Goal: Check status: Check status

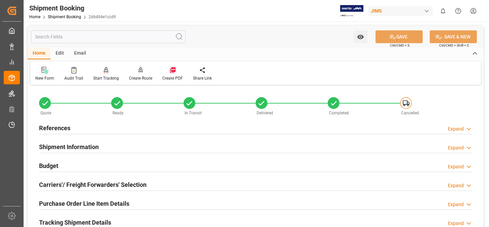
scroll to position [303, 0]
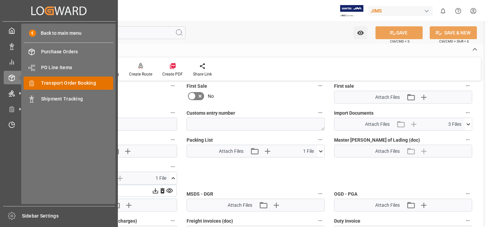
click at [78, 82] on span "Transport Order Booking" at bounding box center [77, 83] width 72 height 7
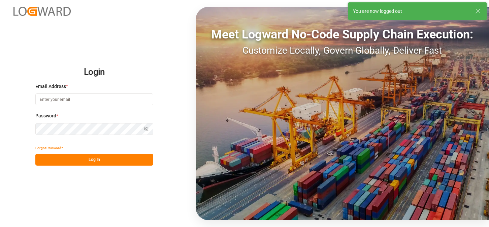
type input "[PERSON_NAME][EMAIL_ADDRESS][PERSON_NAME][DOMAIN_NAME]"
click at [111, 159] on button "Log In" at bounding box center [94, 160] width 118 height 12
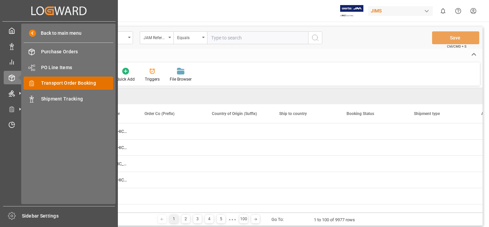
click at [74, 81] on span "Transport Order Booking" at bounding box center [77, 83] width 72 height 7
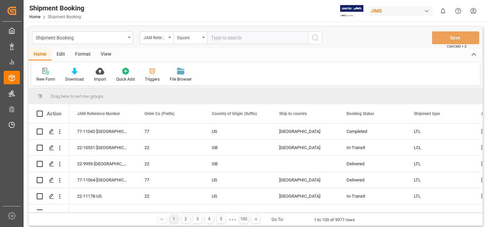
click at [237, 39] on input "text" at bounding box center [257, 37] width 101 height 13
type input "22-11045-US"
click at [317, 38] on icon "search button" at bounding box center [315, 38] width 8 height 8
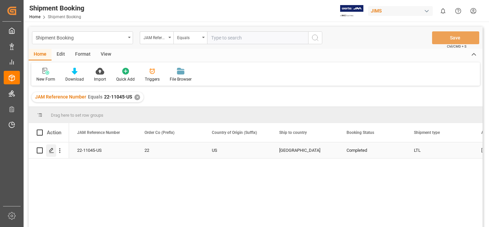
click at [51, 151] on polygon "Press SPACE to select this row." at bounding box center [51, 149] width 3 height 3
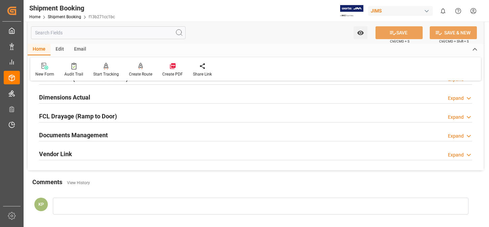
scroll to position [168, 0]
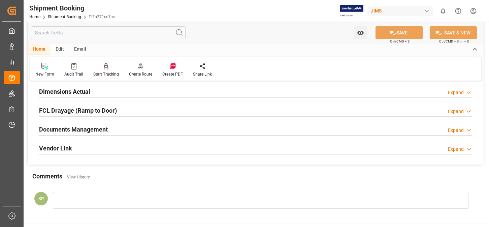
click at [457, 129] on div "Expand" at bounding box center [456, 130] width 16 height 7
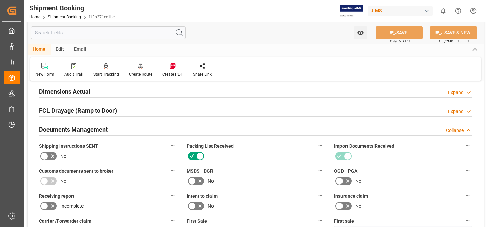
scroll to position [270, 0]
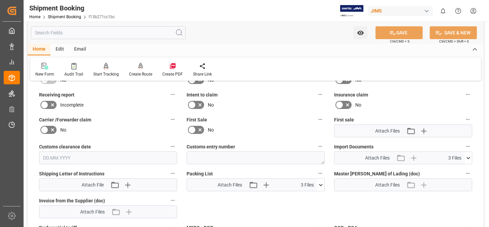
click at [467, 156] on icon at bounding box center [468, 157] width 7 height 7
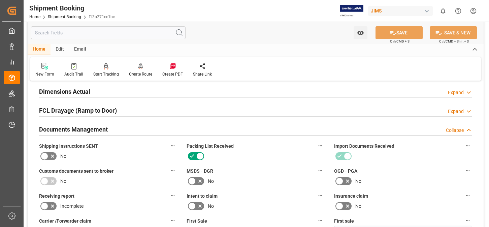
scroll to position [0, 0]
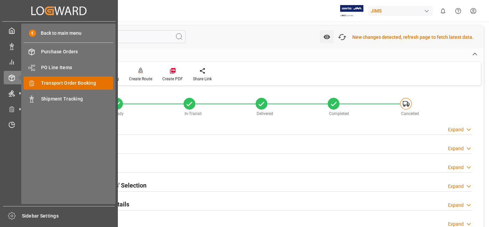
click at [75, 81] on span "Transport Order Booking" at bounding box center [77, 83] width 72 height 7
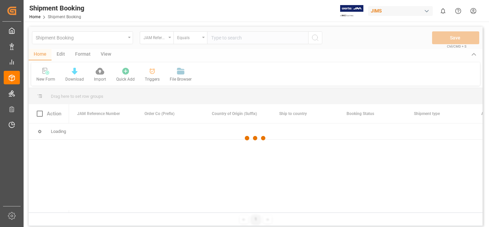
click at [216, 38] on div at bounding box center [256, 138] width 454 height 223
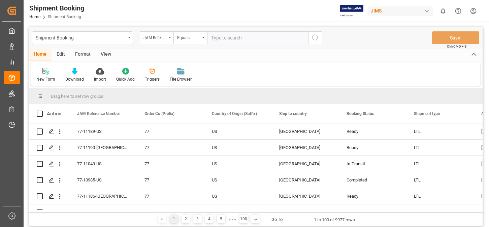
click at [225, 39] on input "text" at bounding box center [257, 37] width 101 height 13
type input "22-10578-[GEOGRAPHIC_DATA]"
click at [317, 37] on icon "search button" at bounding box center [315, 38] width 8 height 8
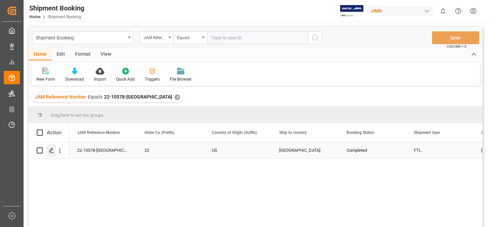
click at [51, 150] on icon "Press SPACE to select this row." at bounding box center [51, 150] width 5 height 5
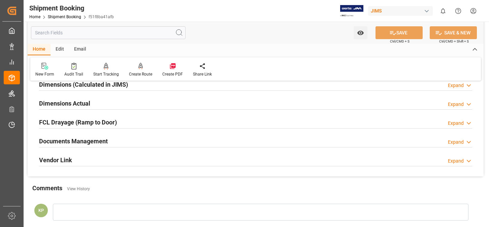
scroll to position [168, 0]
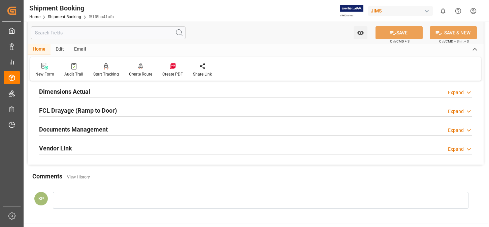
click at [457, 128] on div "Expand" at bounding box center [456, 130] width 16 height 7
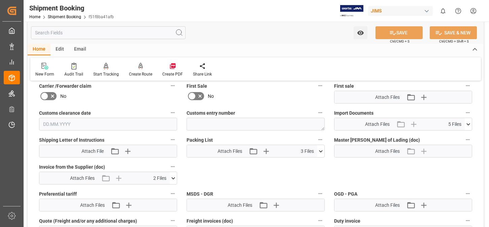
scroll to position [337, 0]
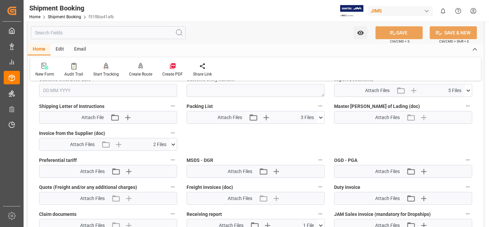
click at [81, 143] on span "Attach Files" at bounding box center [82, 144] width 25 height 7
click at [173, 144] on icon at bounding box center [174, 144] width 4 height 2
click at [173, 144] on icon at bounding box center [173, 144] width 7 height 7
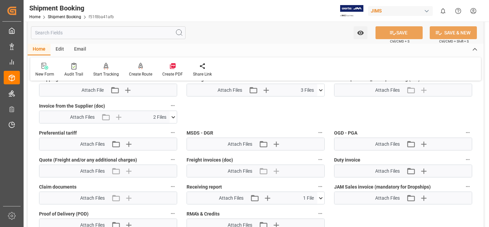
scroll to position [371, 0]
